Goal: Find specific page/section: Find specific page/section

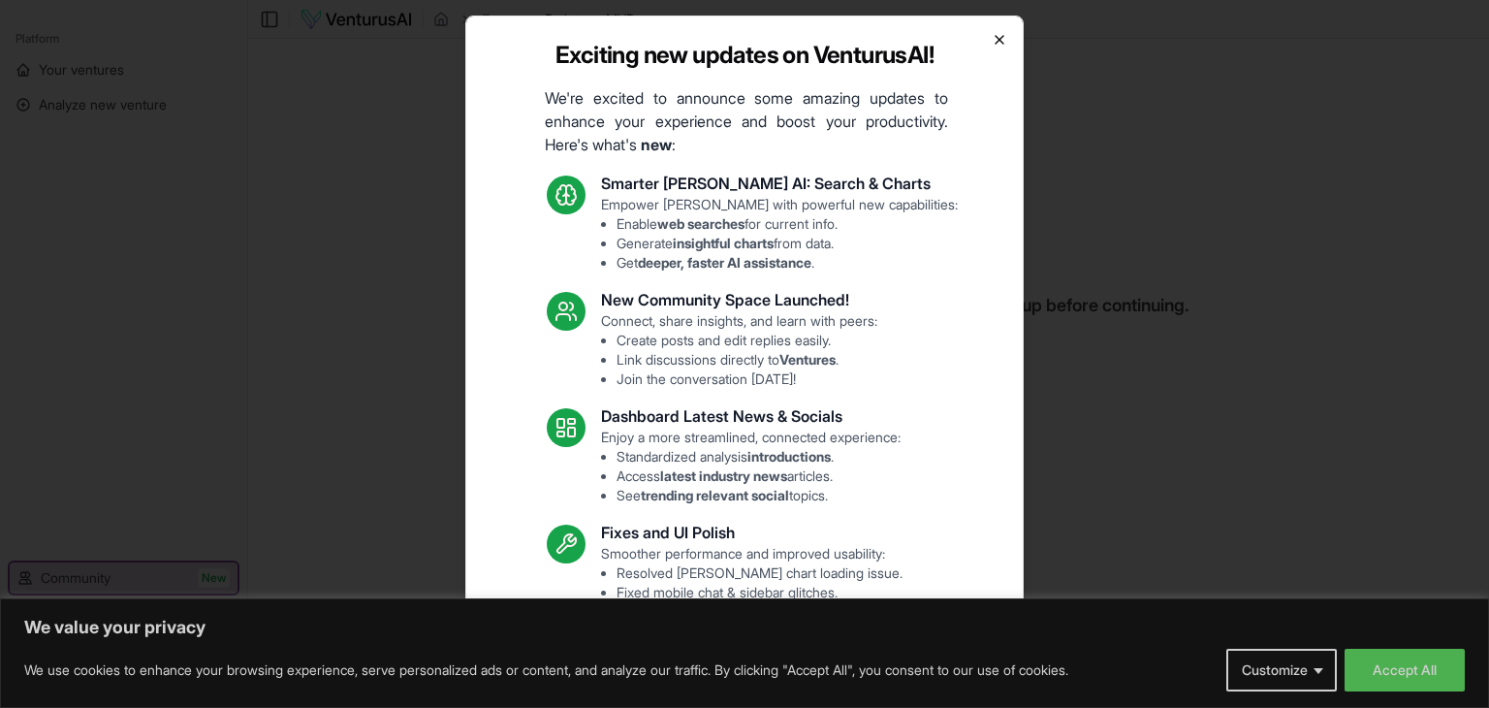
click at [992, 32] on icon "button" at bounding box center [1000, 40] width 16 height 16
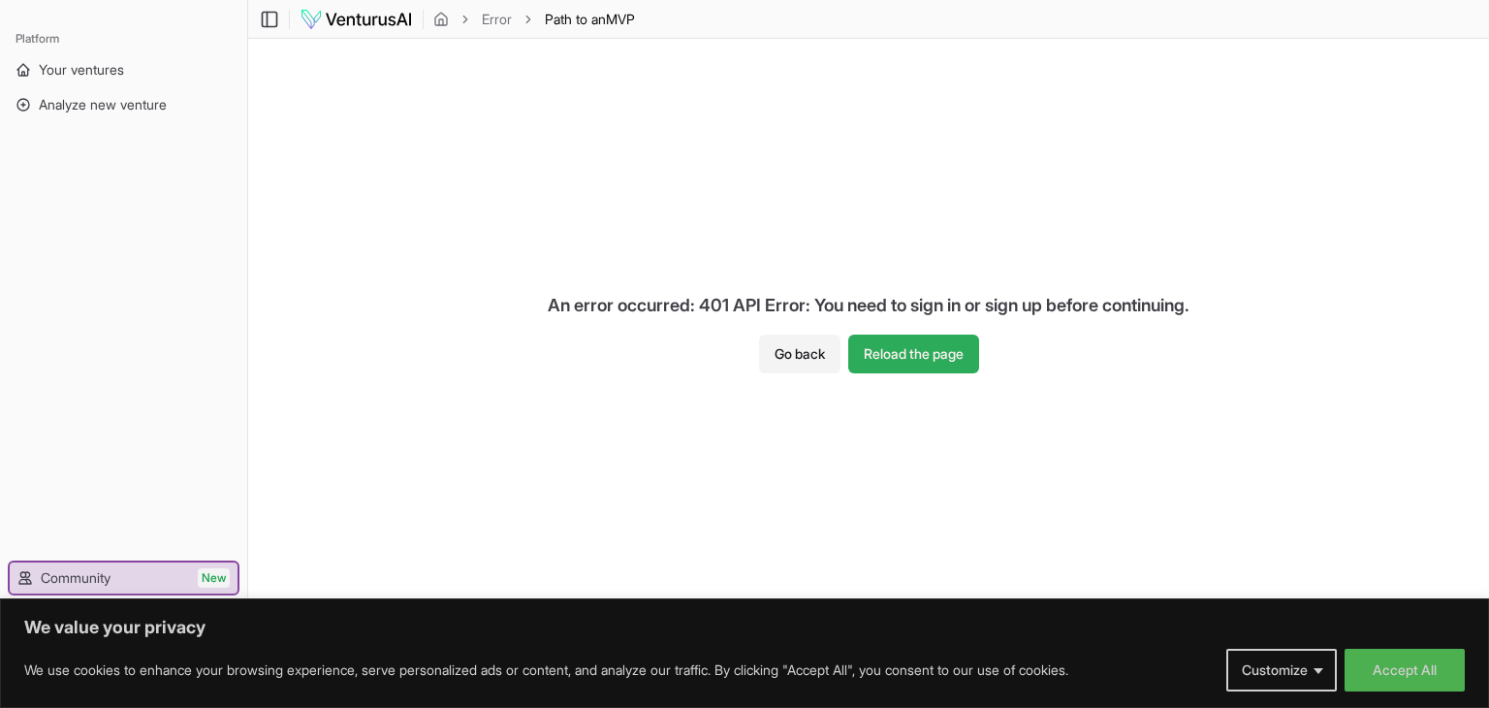
click at [904, 344] on button "Reload the page" at bounding box center [913, 353] width 131 height 39
click at [1405, 667] on button "Accept All" at bounding box center [1405, 670] width 120 height 43
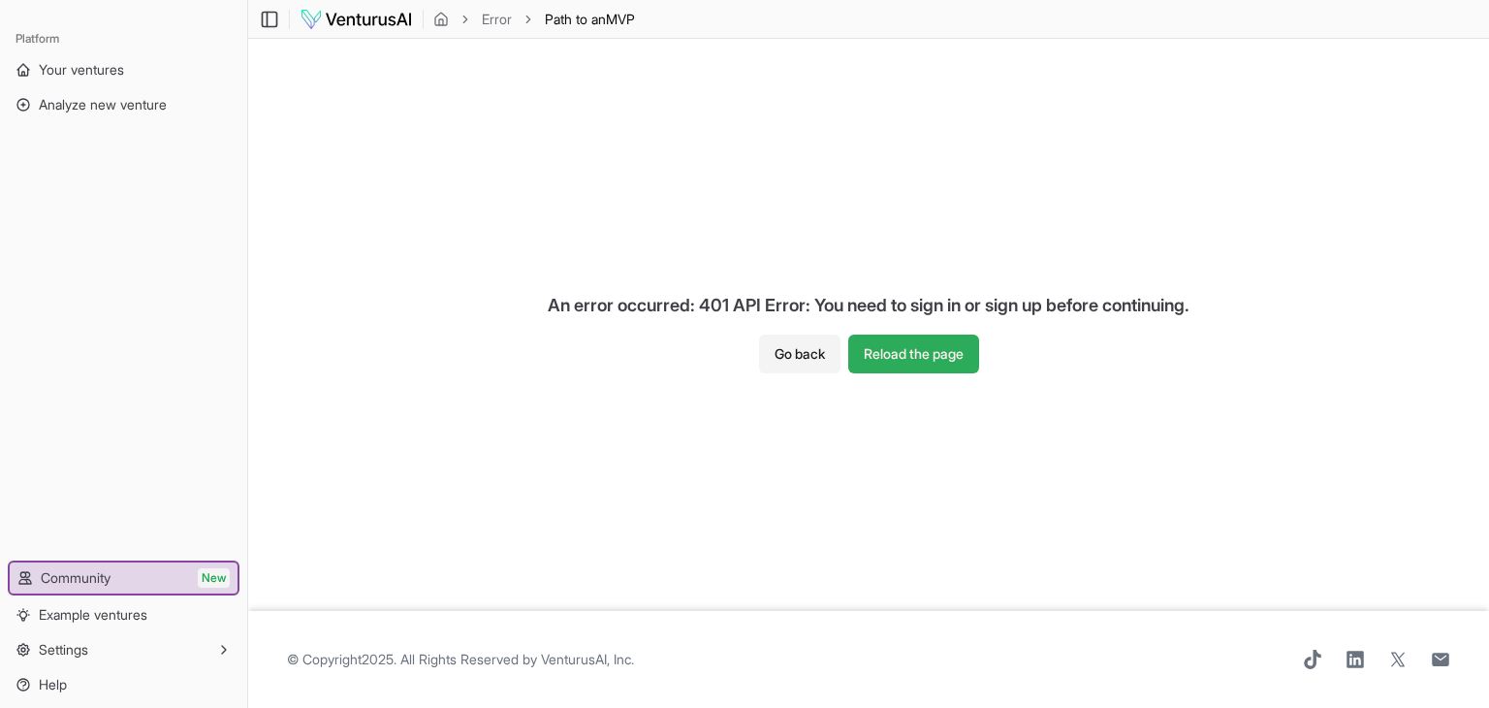
click at [915, 357] on button "Reload the page" at bounding box center [913, 353] width 131 height 39
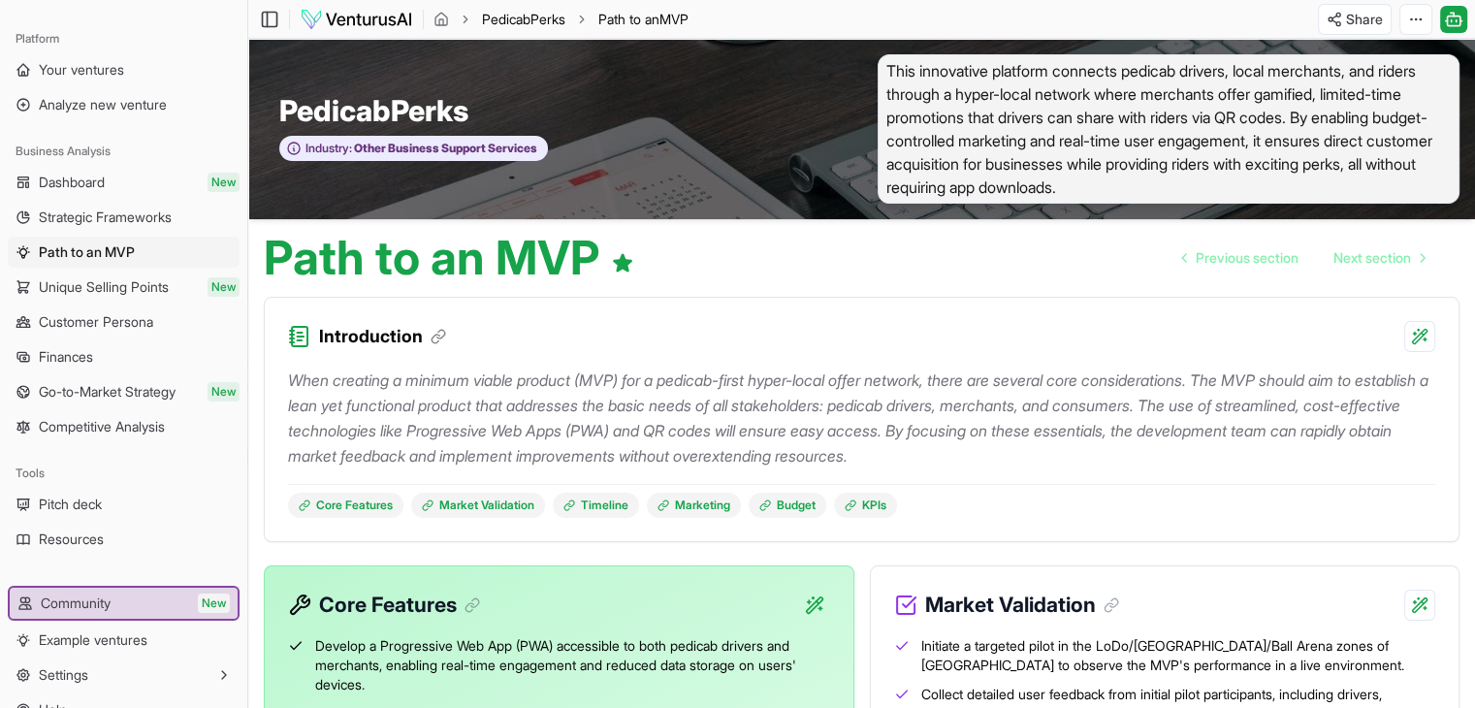
click at [523, 20] on link "PedicabPerks" at bounding box center [523, 19] width 83 height 19
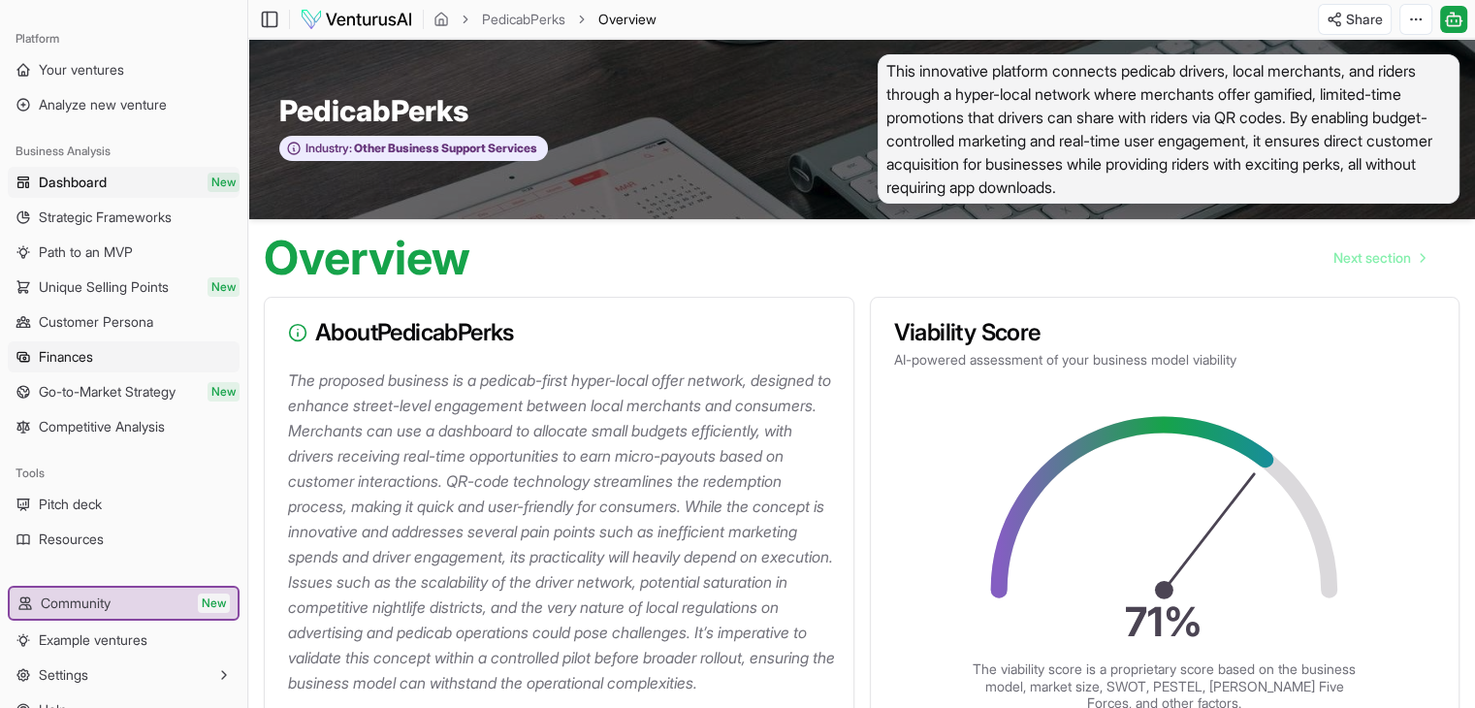
click at [89, 347] on span "Finances" at bounding box center [66, 356] width 54 height 19
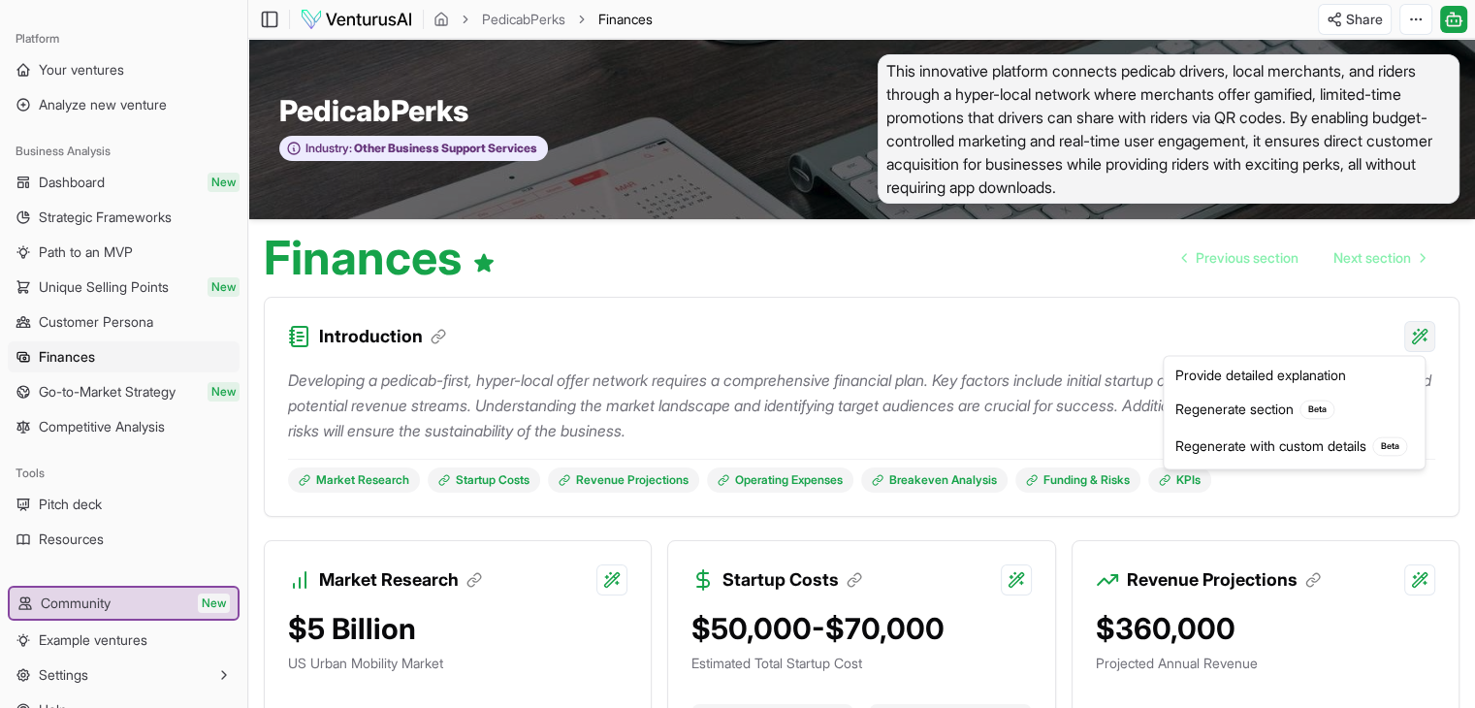
click at [1417, 334] on html "We value your privacy We use cookies to enhance your browsing experience, serve…" at bounding box center [737, 354] width 1475 height 708
click at [1055, 344] on html "We value your privacy We use cookies to enhance your browsing experience, serve…" at bounding box center [737, 354] width 1475 height 708
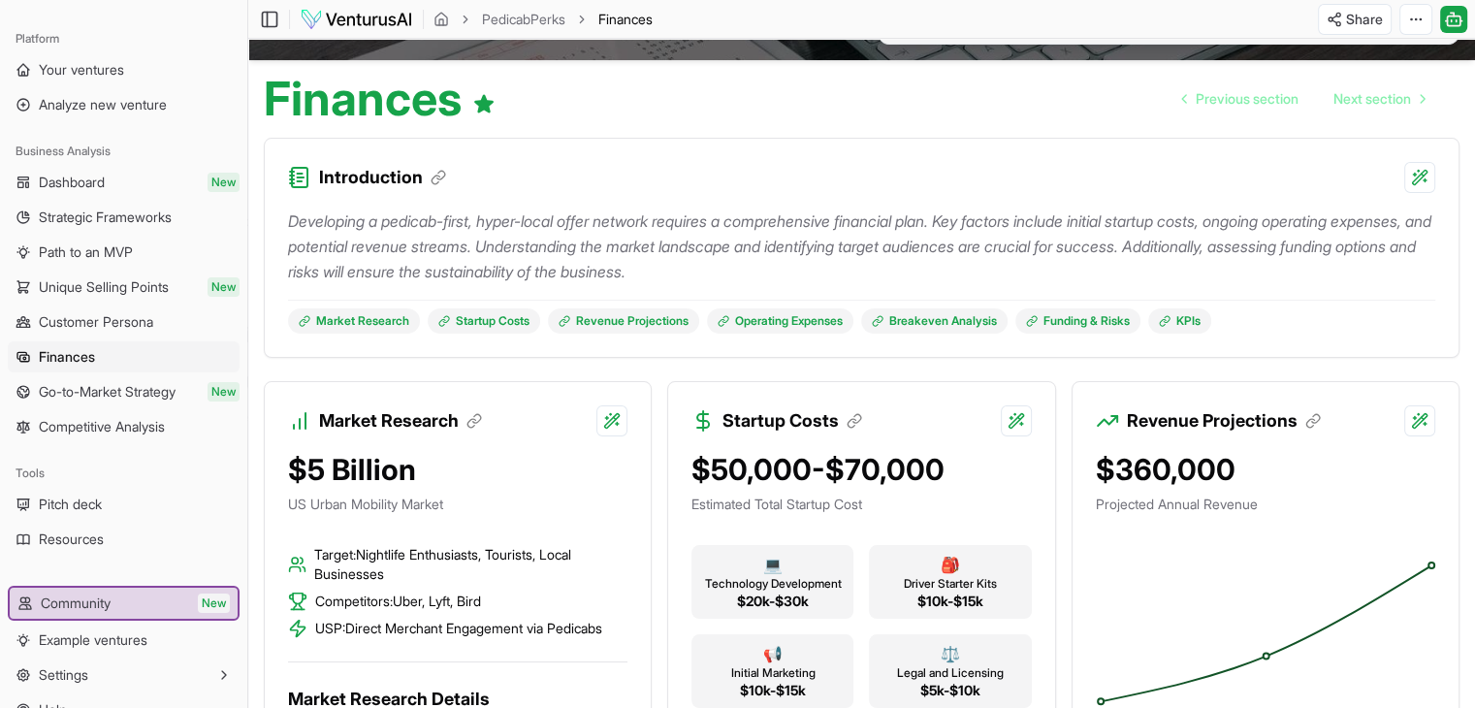
scroll to position [194, 0]
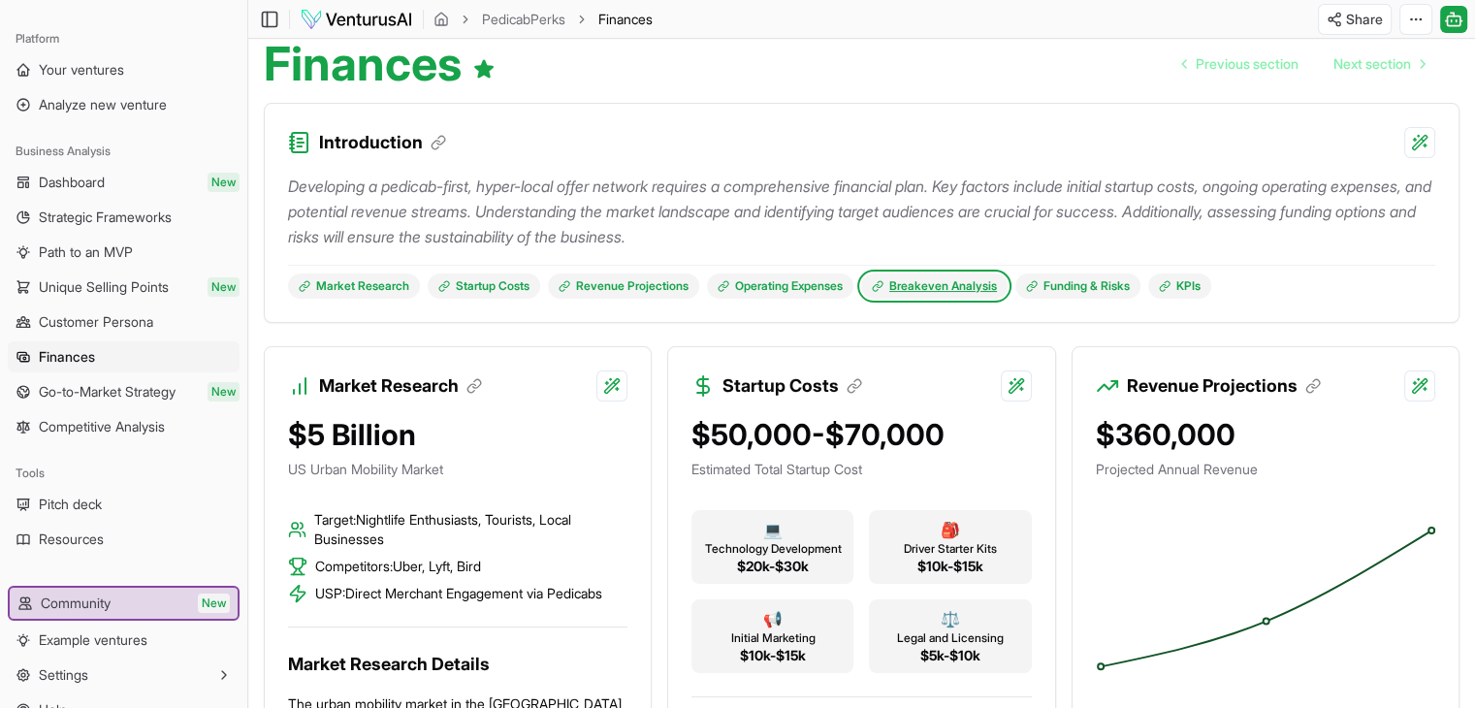
click at [935, 287] on link "Breakeven Analysis" at bounding box center [934, 285] width 146 height 25
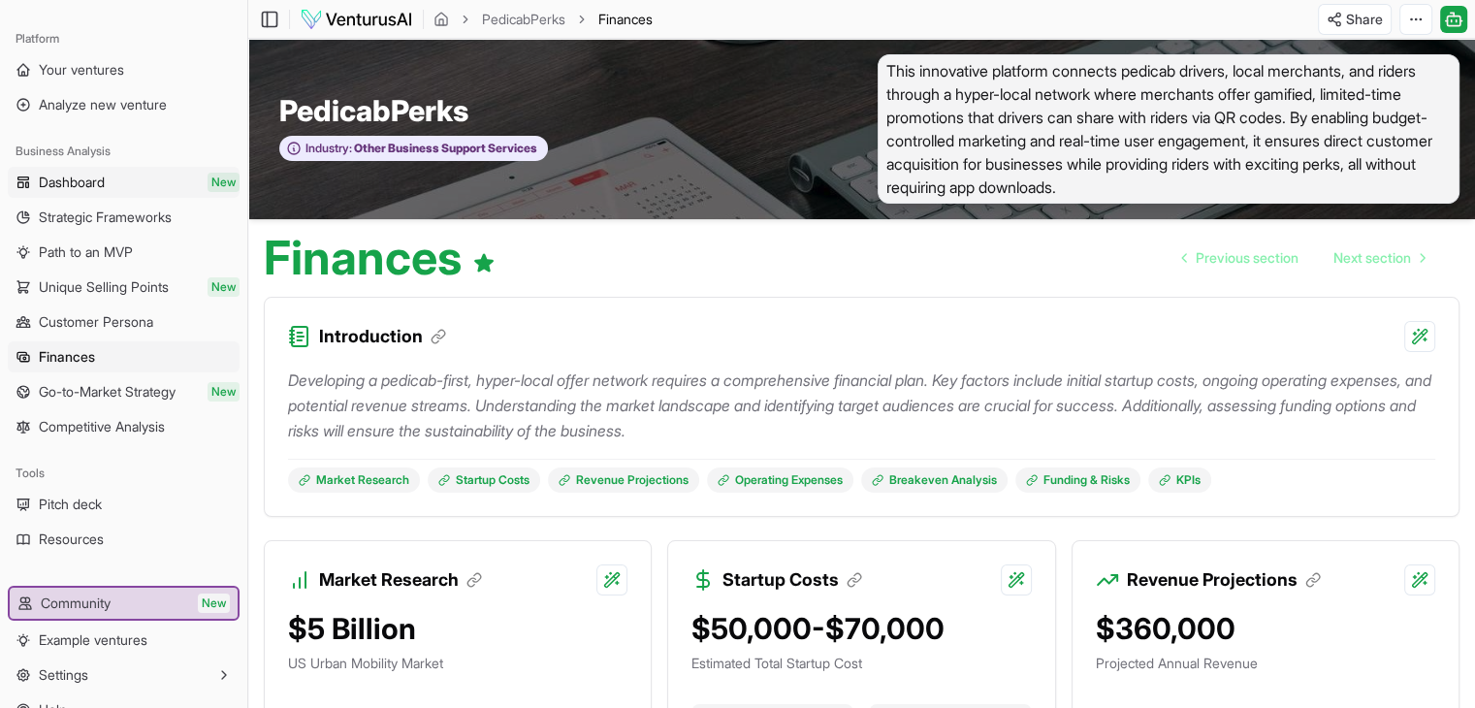
click at [74, 178] on span "Dashboard" at bounding box center [72, 182] width 66 height 19
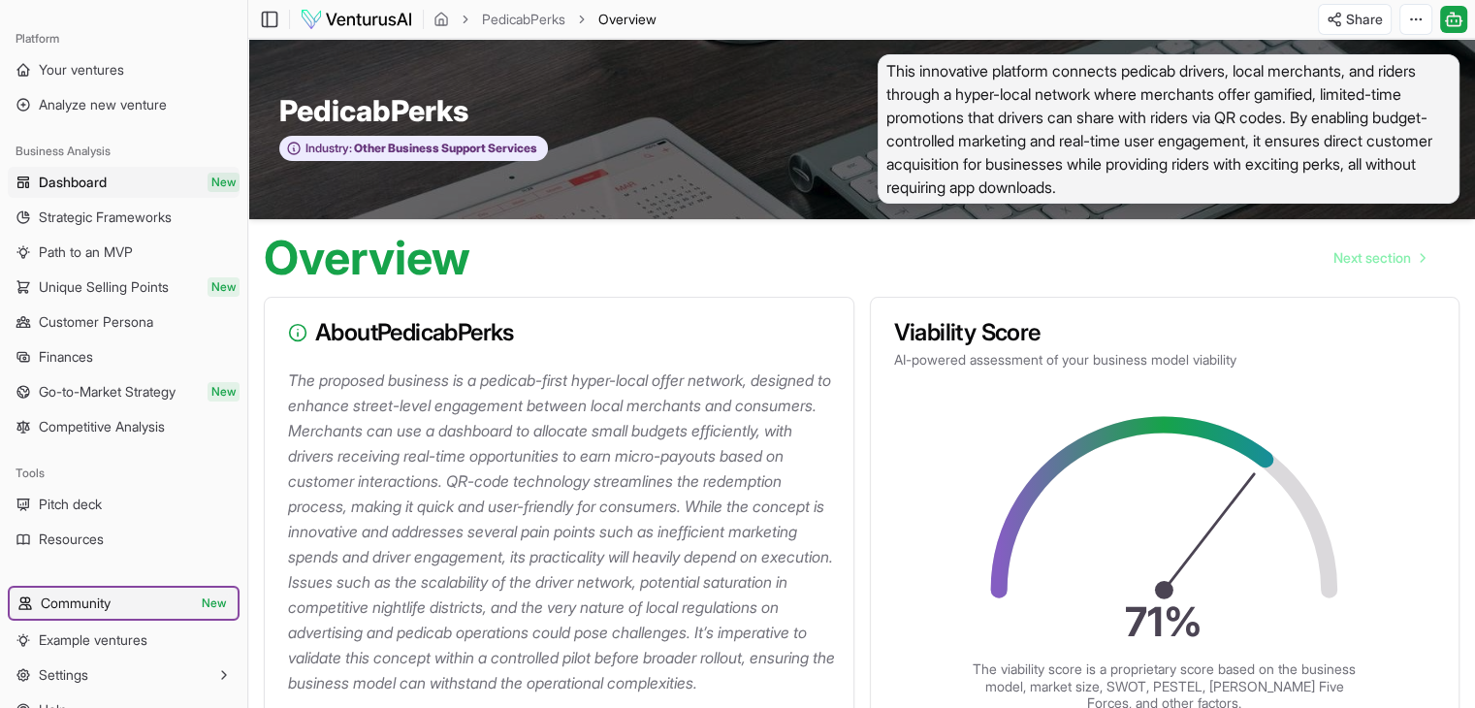
click at [85, 607] on span "Community" at bounding box center [76, 602] width 70 height 19
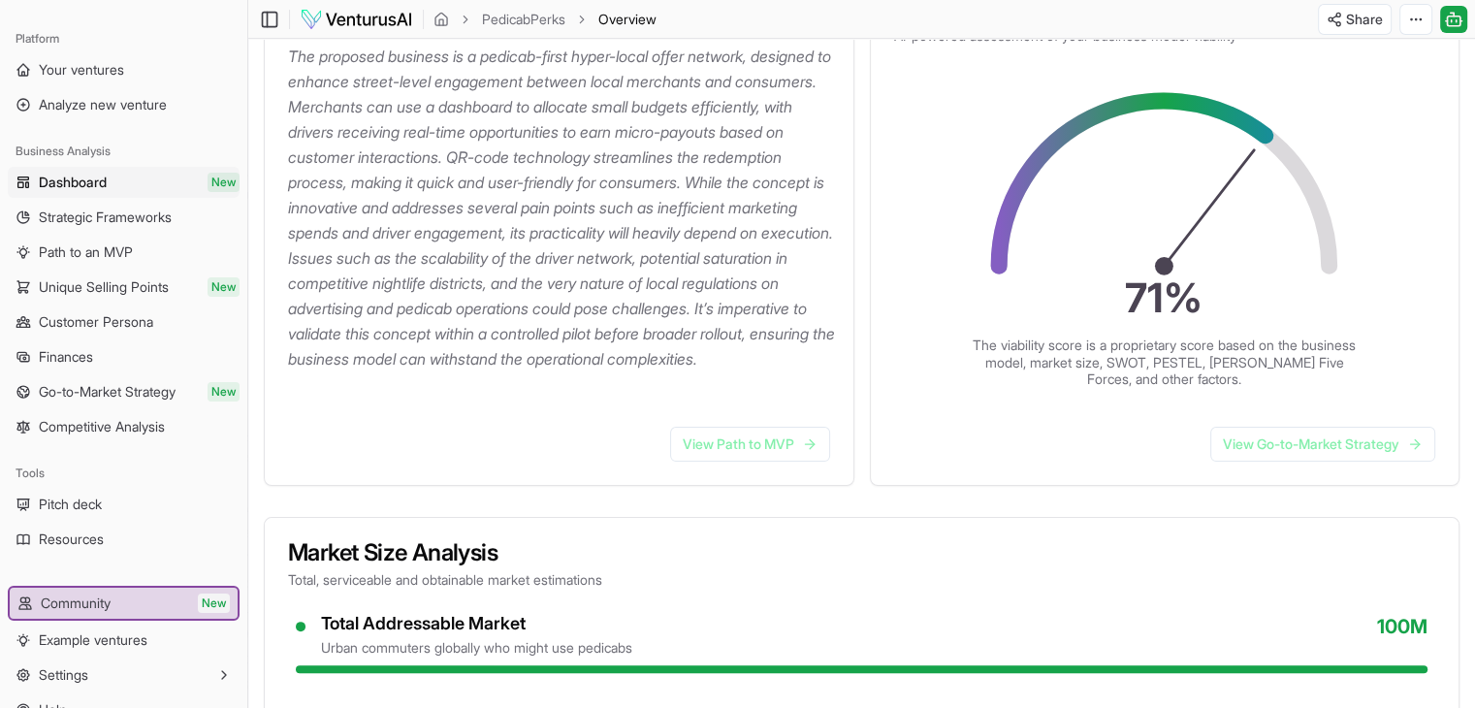
scroll to position [97, 0]
